Goal: Find specific page/section: Find specific page/section

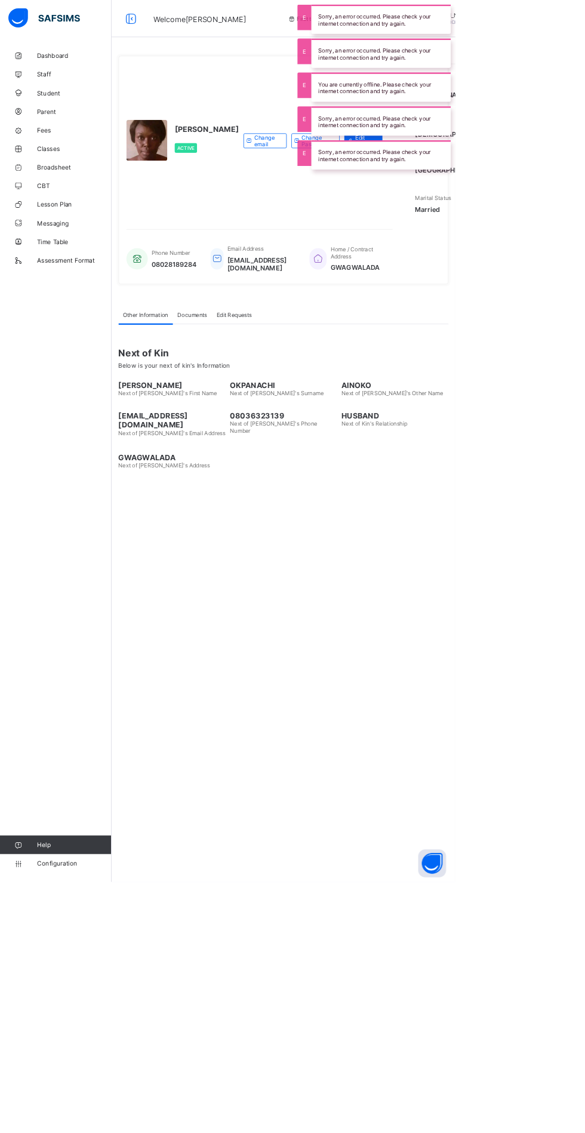
click at [58, 125] on link "Student" at bounding box center [71, 119] width 143 height 24
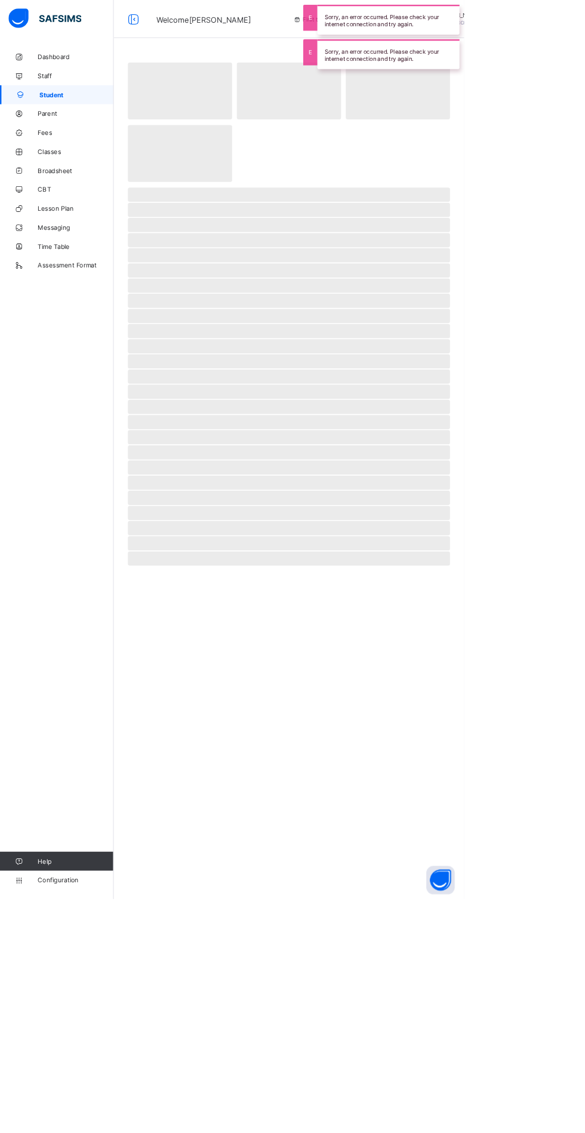
click at [73, 145] on span "Parent" at bounding box center [95, 143] width 95 height 10
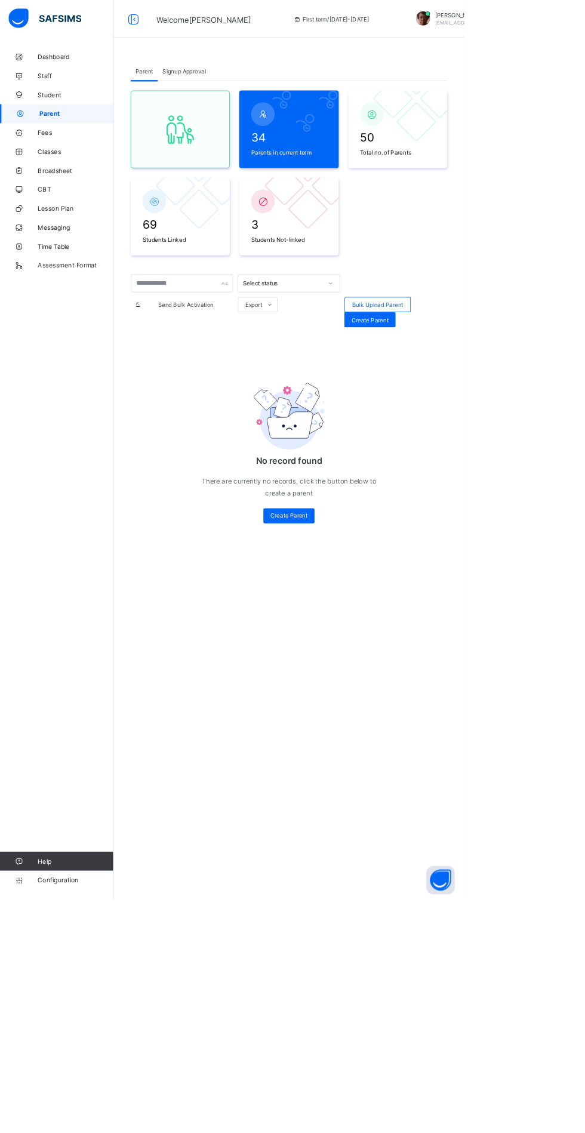
click at [359, 150] on div at bounding box center [363, 144] width 101 height 36
click at [219, 353] on input "text" at bounding box center [229, 357] width 129 height 23
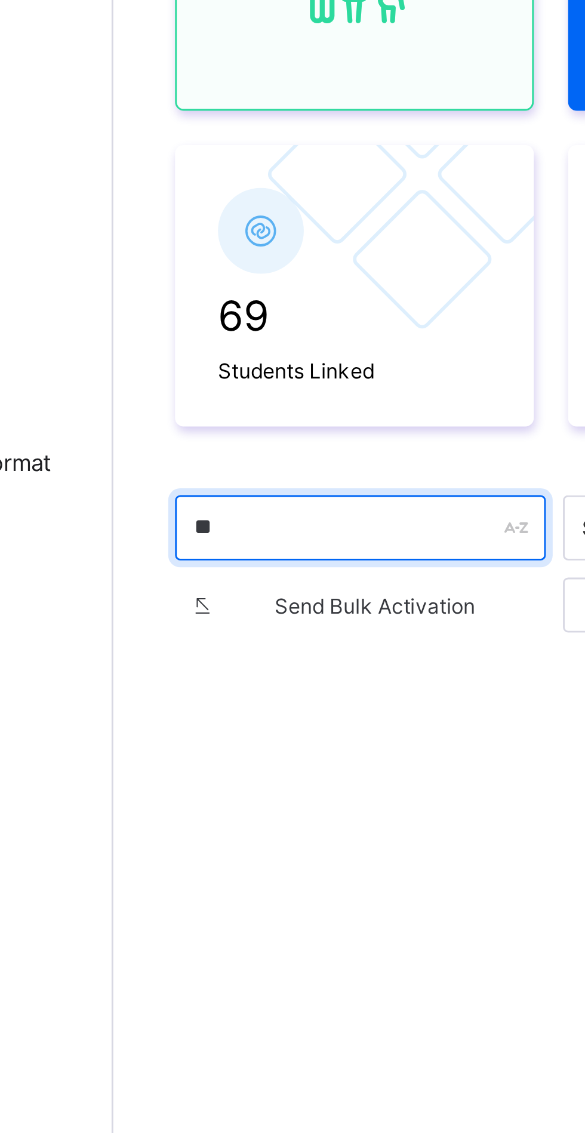
type input "****"
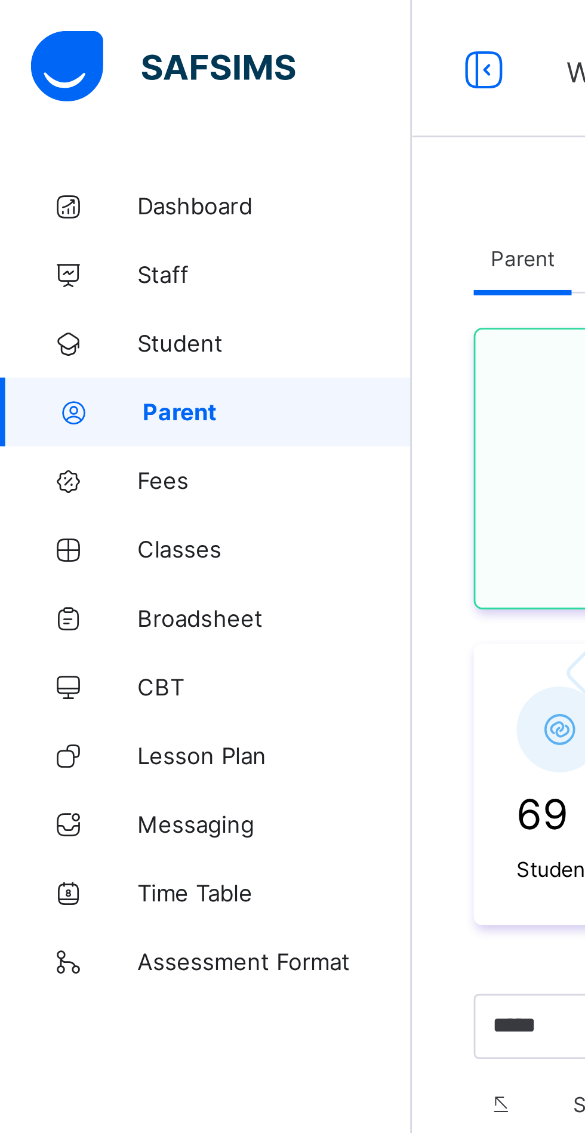
click at [62, 166] on span "Fees" at bounding box center [95, 167] width 95 height 10
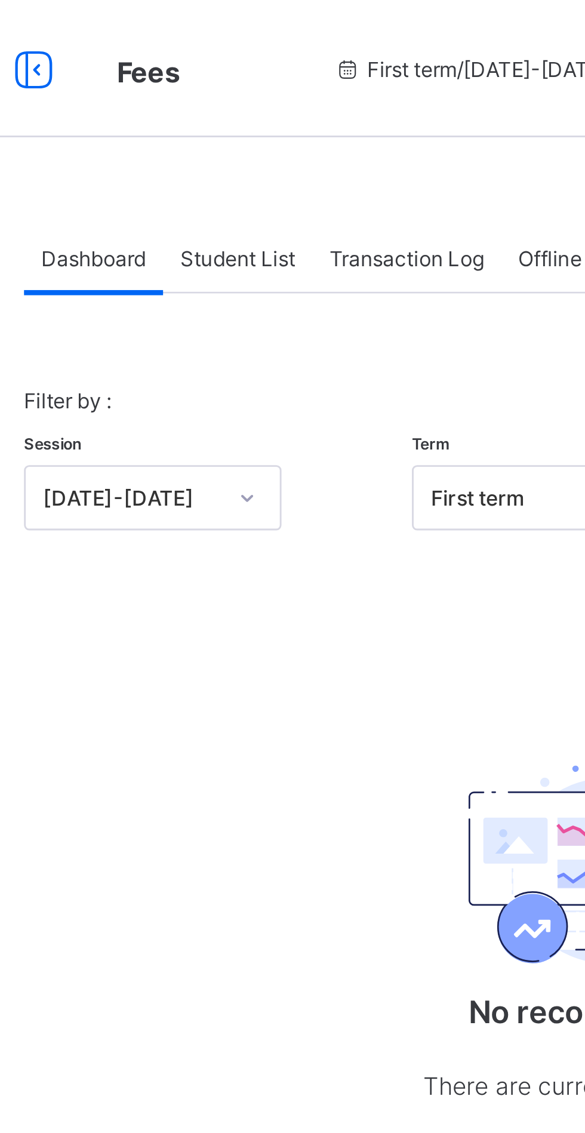
click at [246, 93] on span "Student List" at bounding box center [239, 89] width 40 height 9
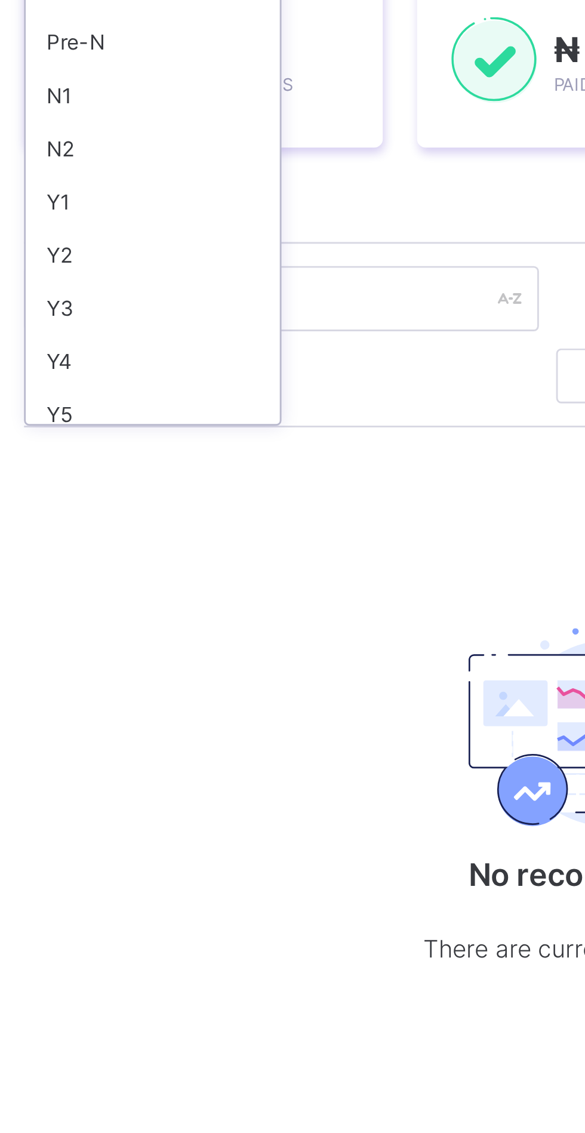
click at [190, 301] on div "Y2" at bounding box center [209, 306] width 88 height 18
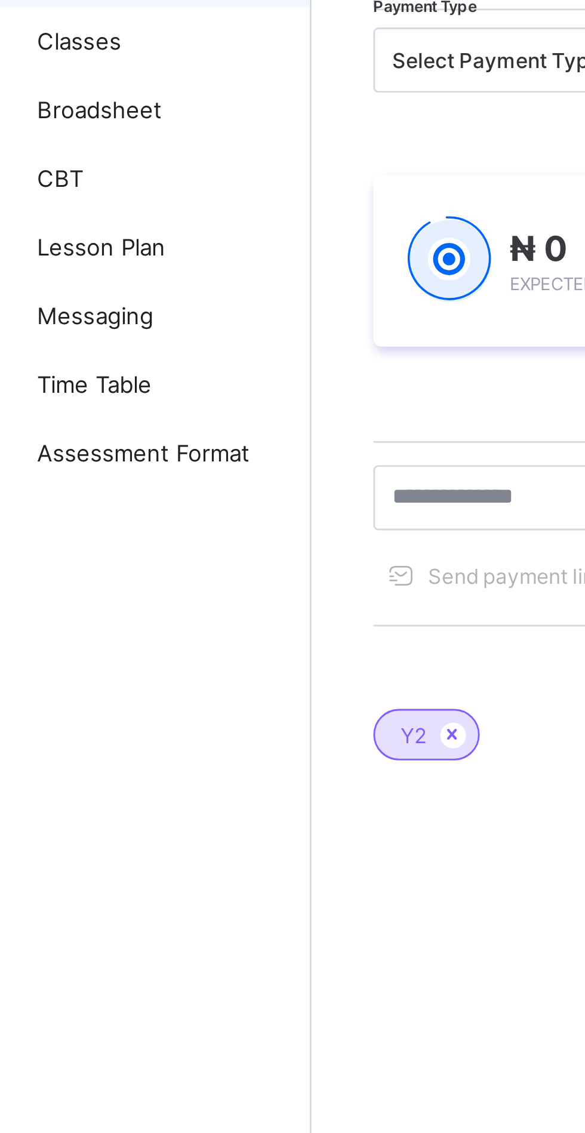
click at [189, 431] on icon at bounding box center [192, 431] width 10 height 7
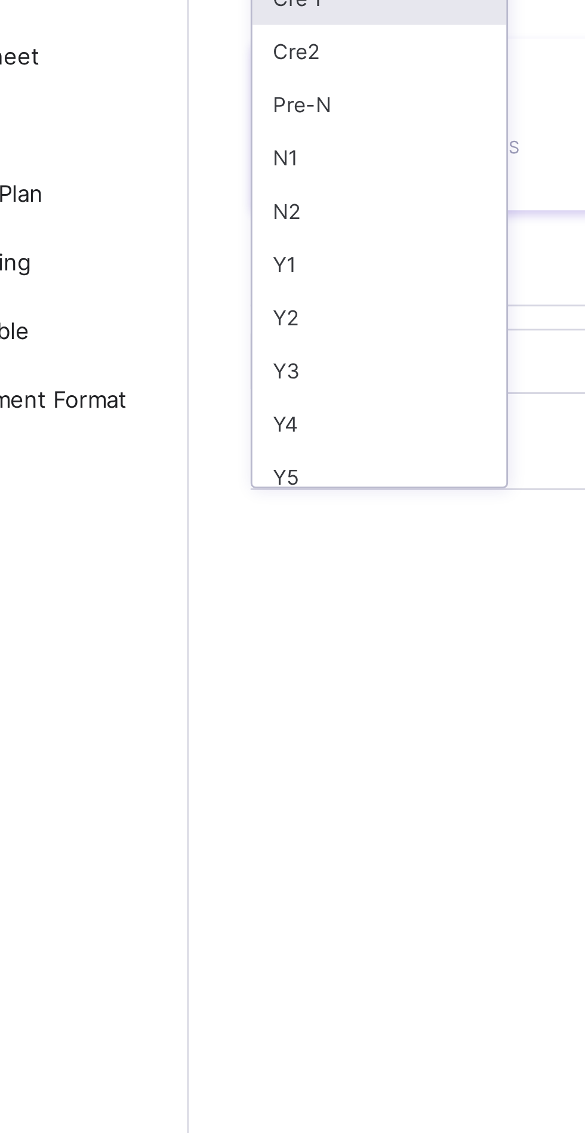
click at [181, 304] on div "Y2" at bounding box center [209, 306] width 88 height 18
